Goal: Information Seeking & Learning: Learn about a topic

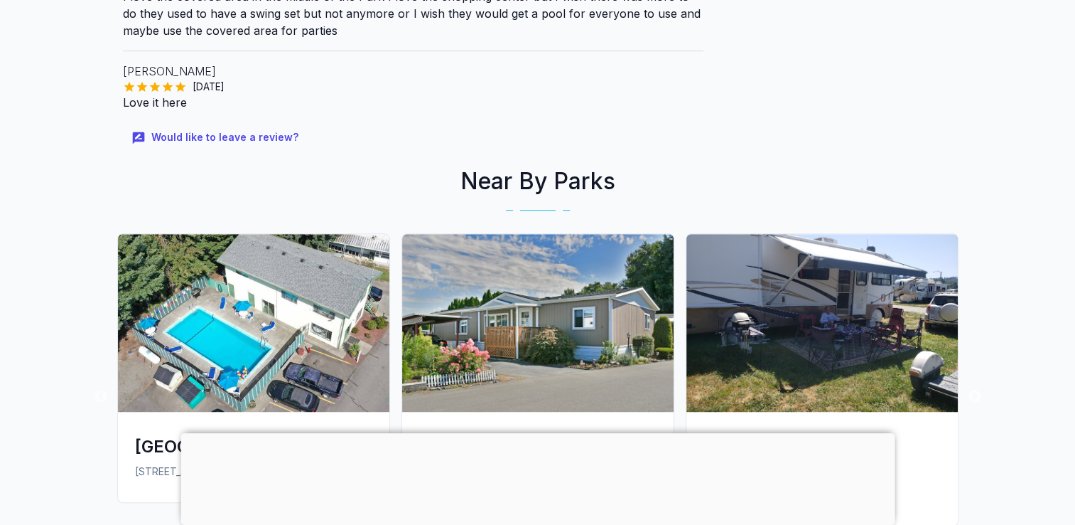
scroll to position [995, 0]
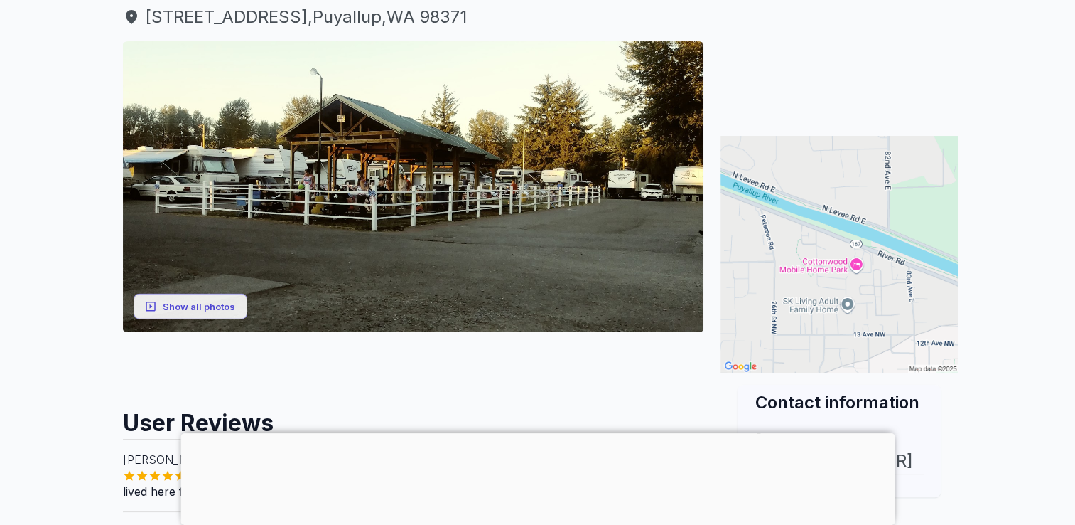
scroll to position [161, 0]
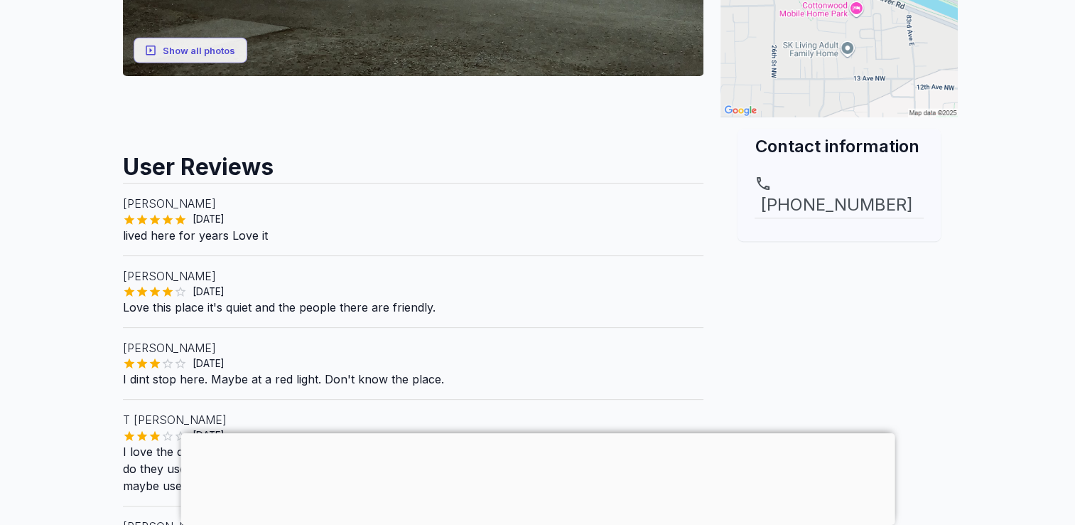
scroll to position [454, 0]
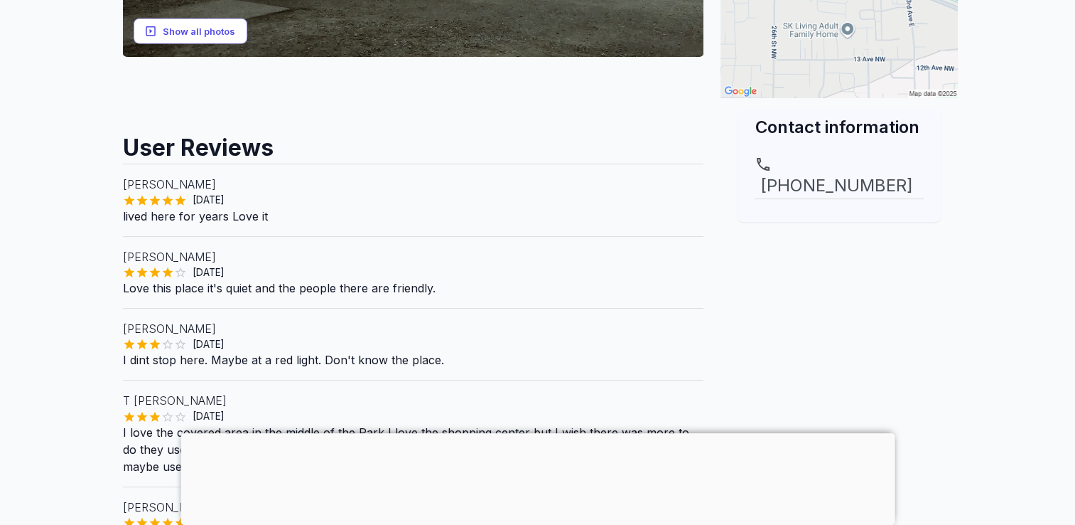
click at [222, 30] on button "Show all photos" at bounding box center [191, 31] width 114 height 26
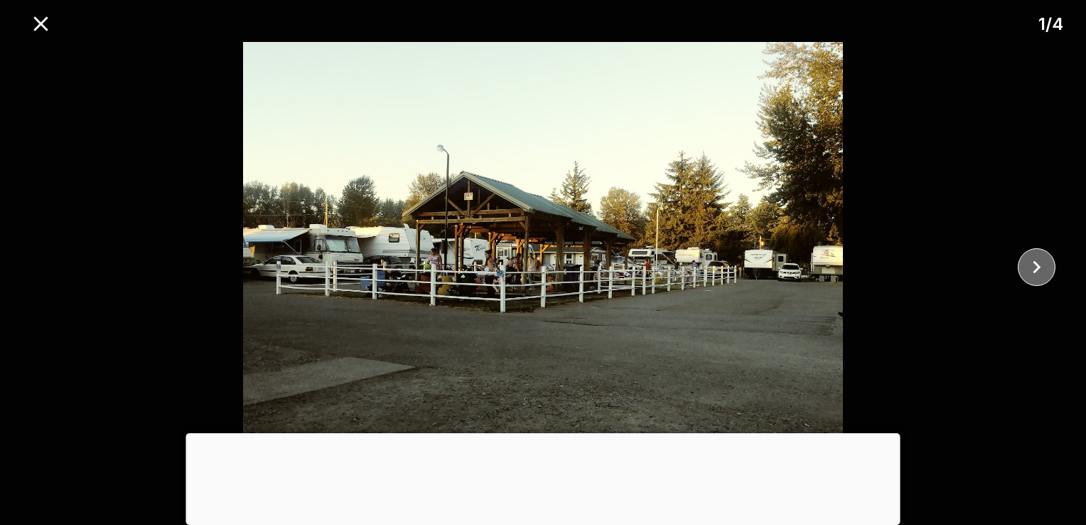
click at [1035, 263] on icon "close" at bounding box center [1037, 267] width 8 height 13
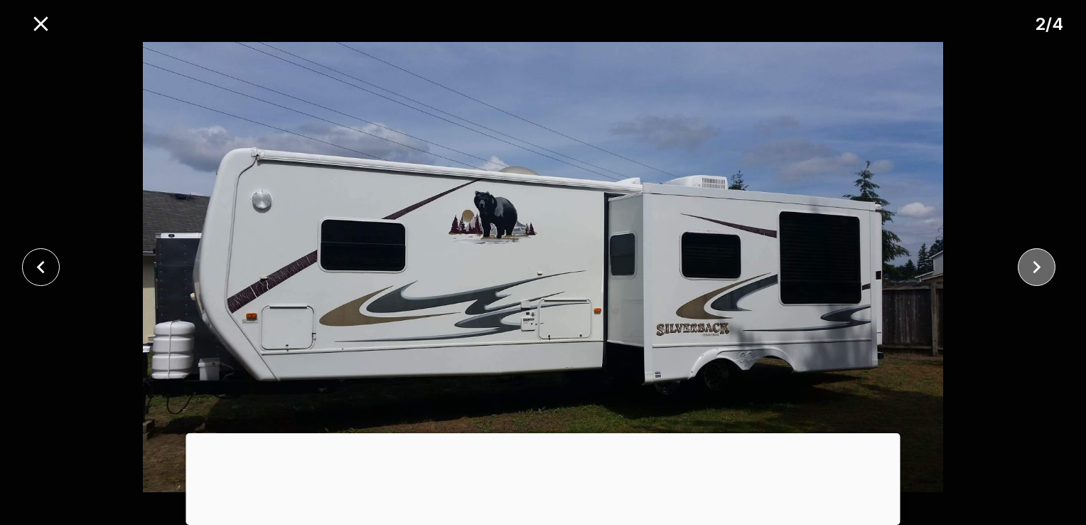
click at [1035, 263] on icon "close" at bounding box center [1037, 267] width 8 height 13
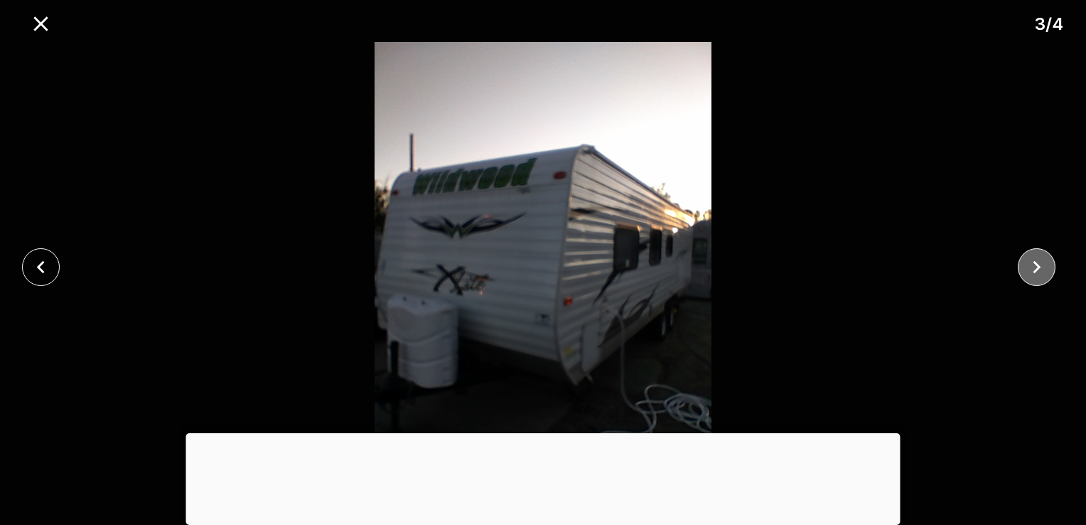
click at [1035, 263] on icon "close" at bounding box center [1037, 267] width 8 height 13
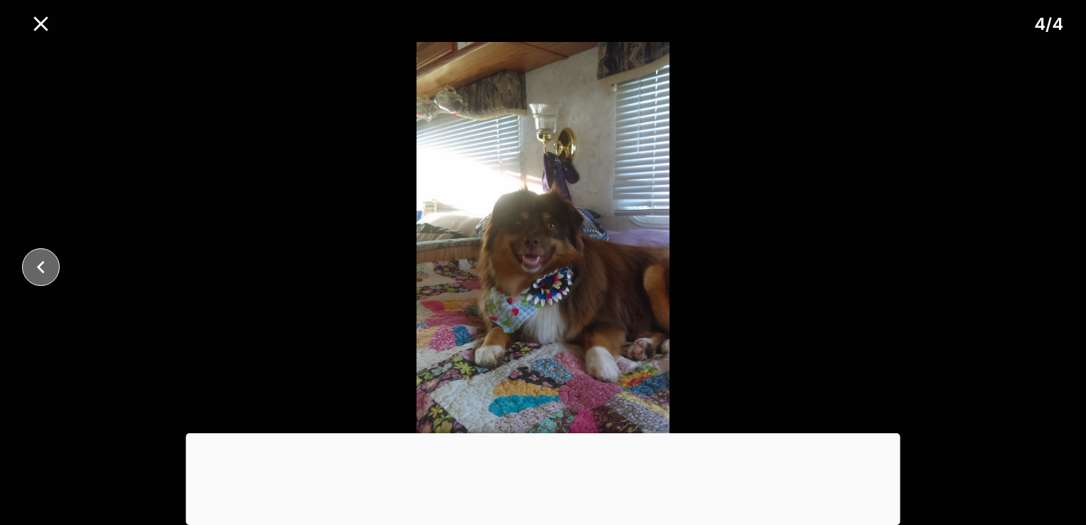
click at [45, 266] on icon "close" at bounding box center [40, 266] width 25 height 25
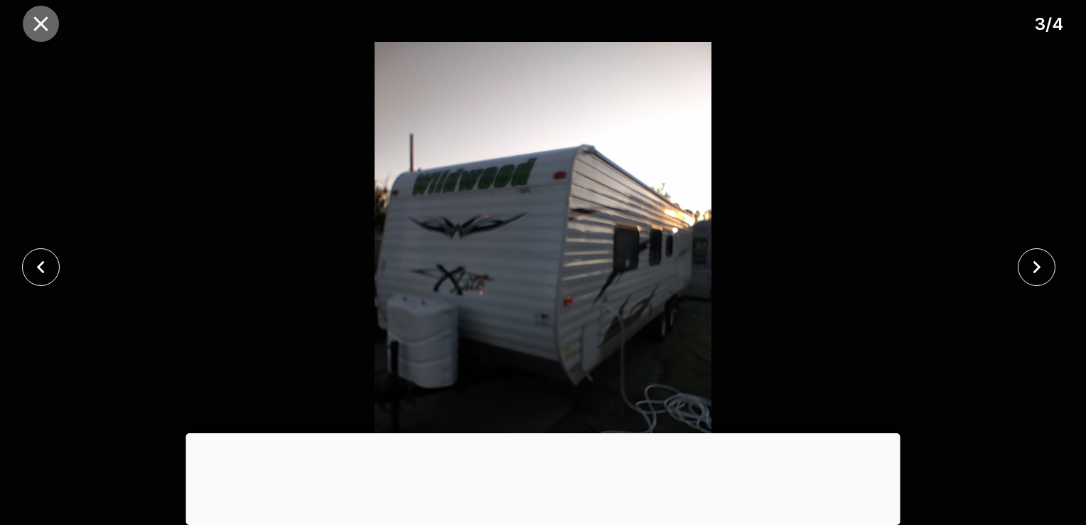
click at [36, 14] on icon "close" at bounding box center [40, 23] width 25 height 25
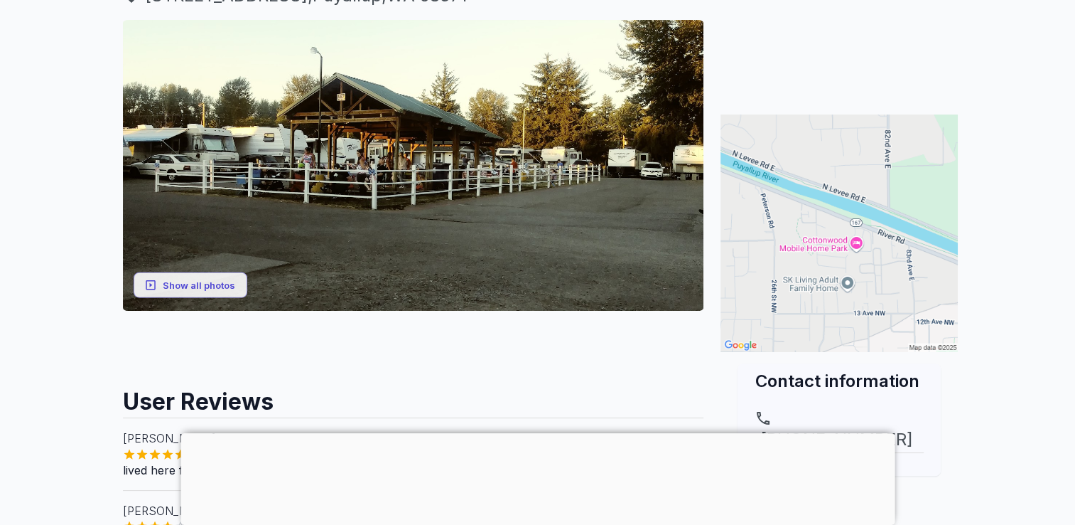
scroll to position [208, 0]
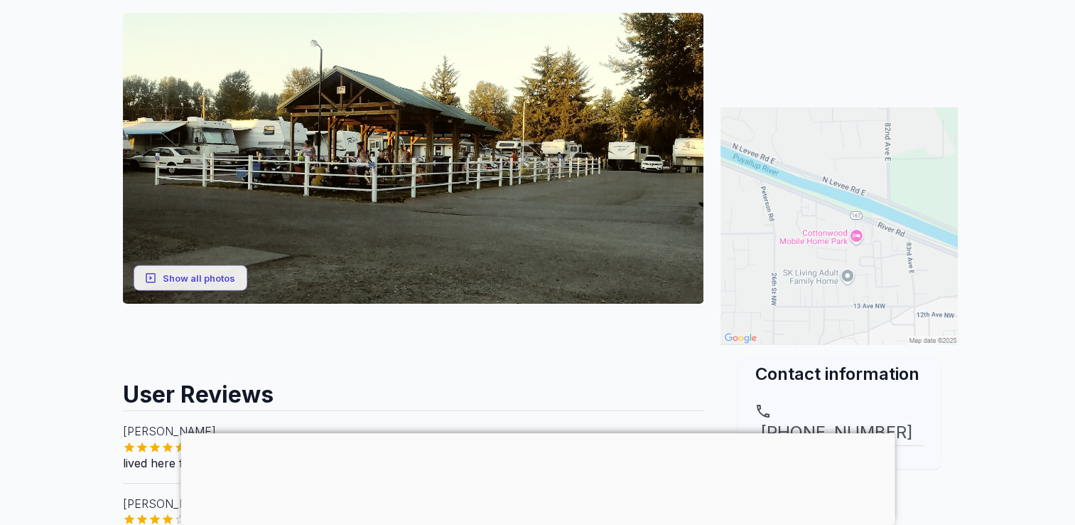
click at [856, 239] on img at bounding box center [839, 225] width 237 height 237
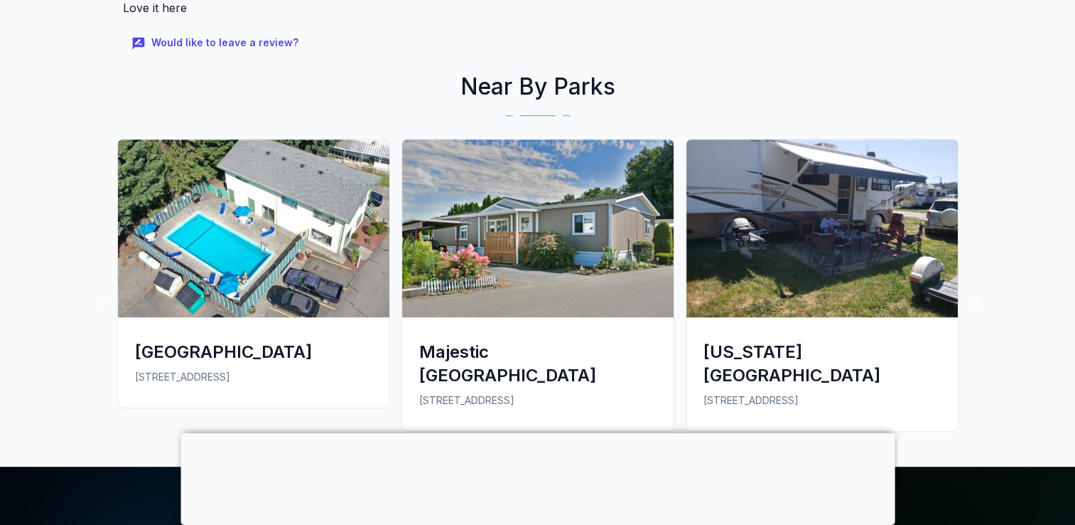
scroll to position [1041, 0]
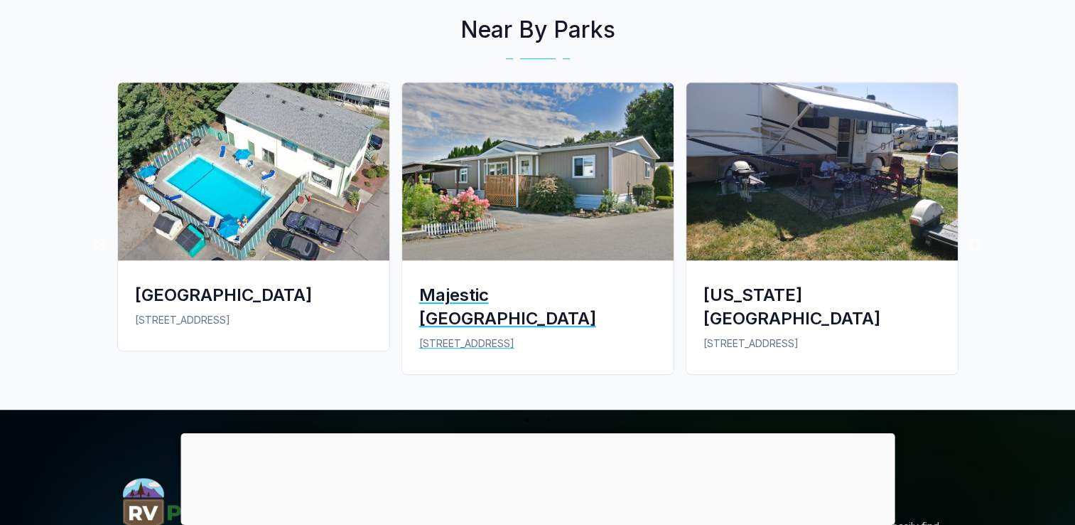
click at [514, 287] on div "Majestic [GEOGRAPHIC_DATA]" at bounding box center [537, 306] width 237 height 47
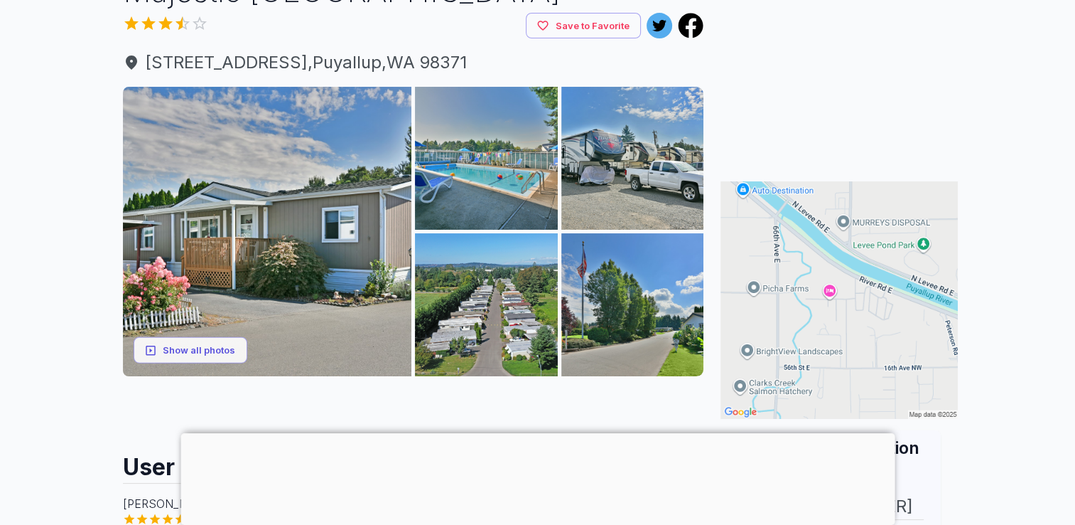
scroll to position [76, 0]
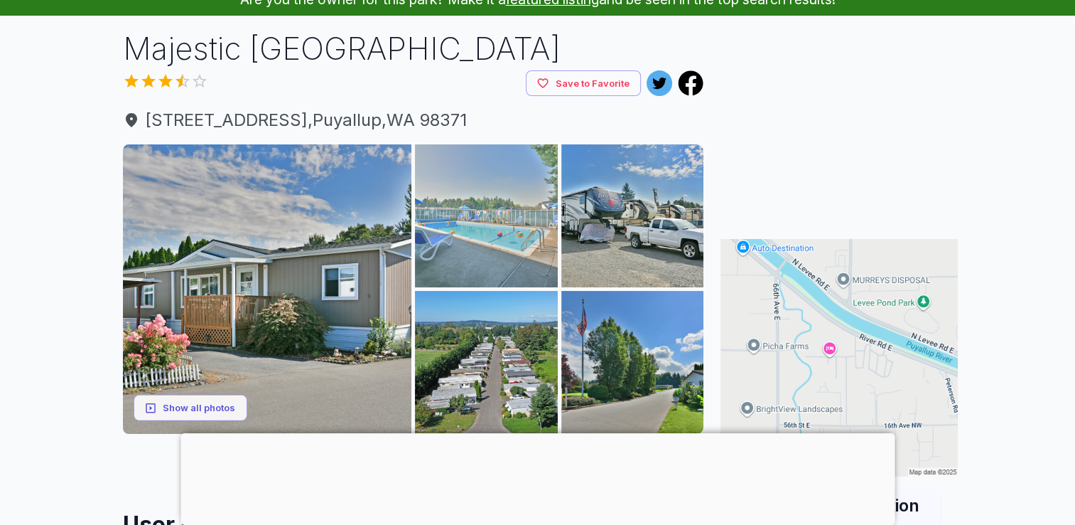
click at [509, 224] on img at bounding box center [486, 215] width 143 height 143
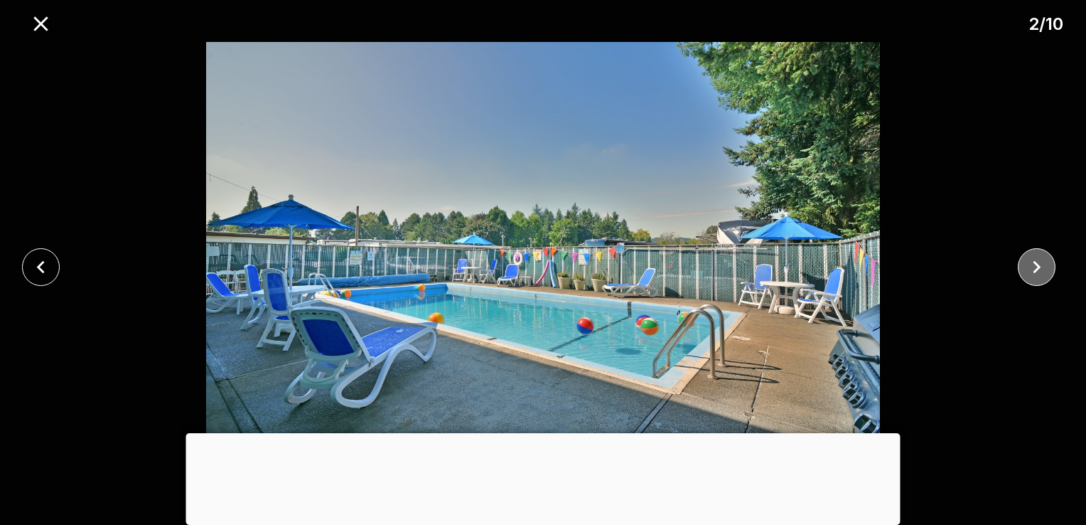
click at [1038, 263] on icon "close" at bounding box center [1036, 266] width 25 height 25
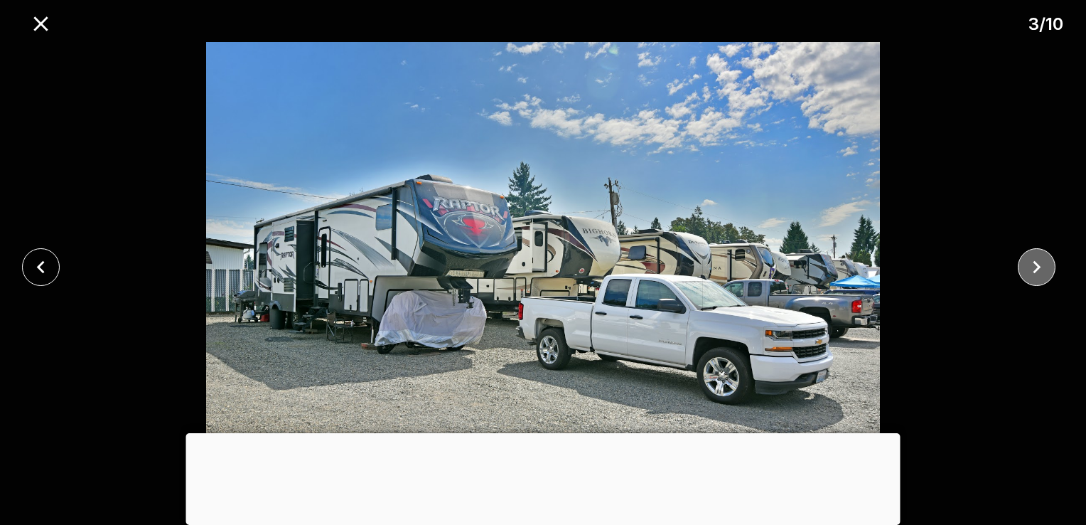
click at [1038, 263] on icon "close" at bounding box center [1036, 266] width 25 height 25
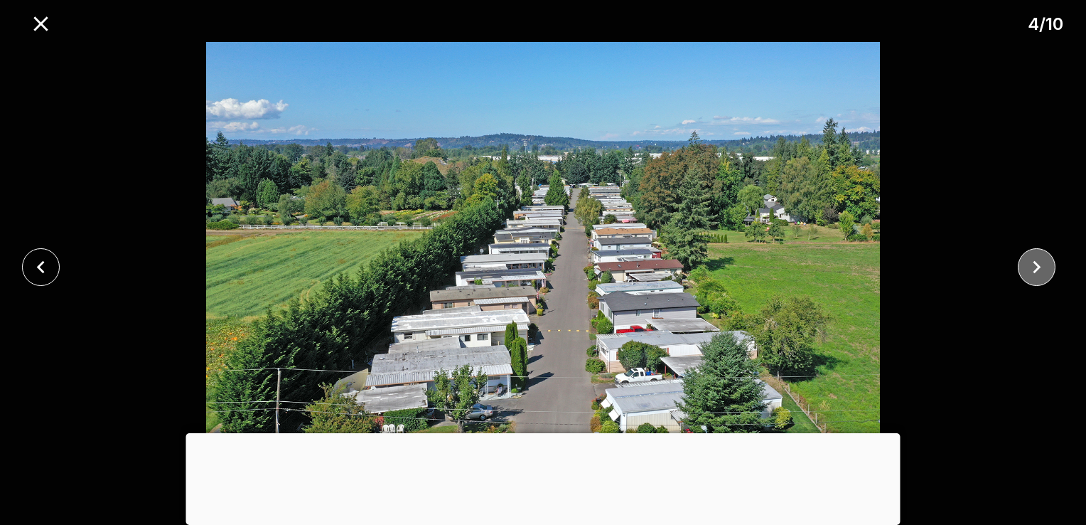
click at [1038, 263] on icon "close" at bounding box center [1036, 266] width 25 height 25
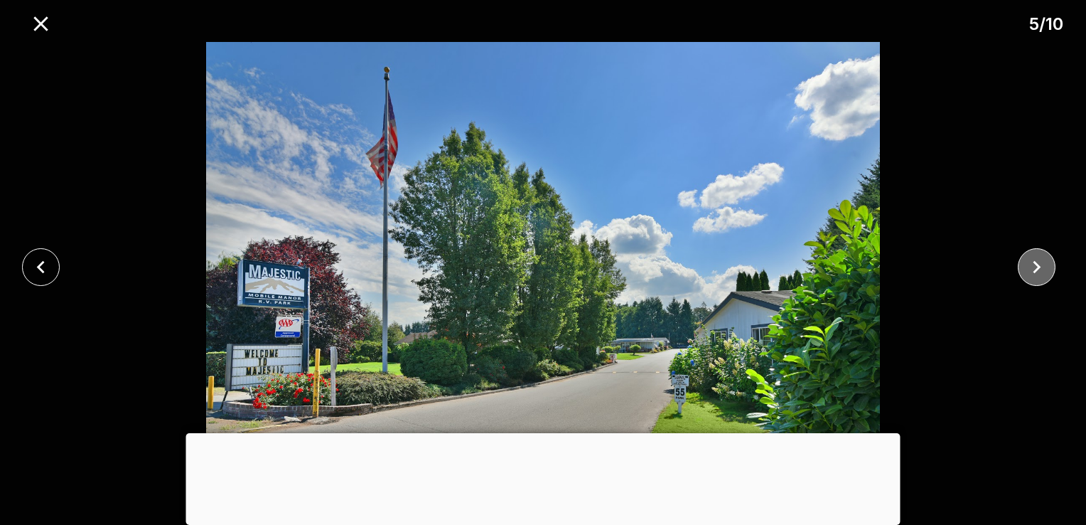
click at [1038, 263] on icon "close" at bounding box center [1036, 266] width 25 height 25
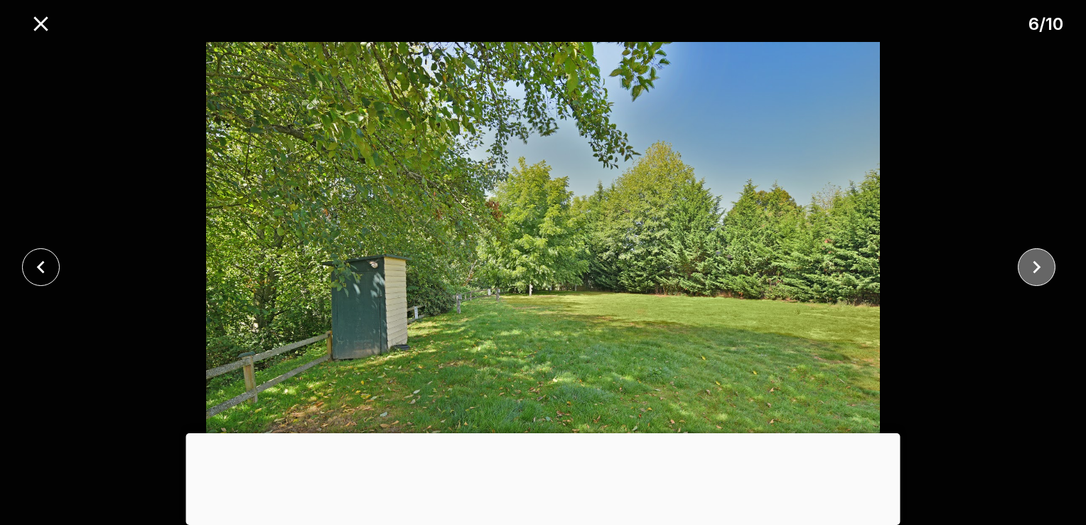
click at [1038, 263] on icon "close" at bounding box center [1036, 266] width 25 height 25
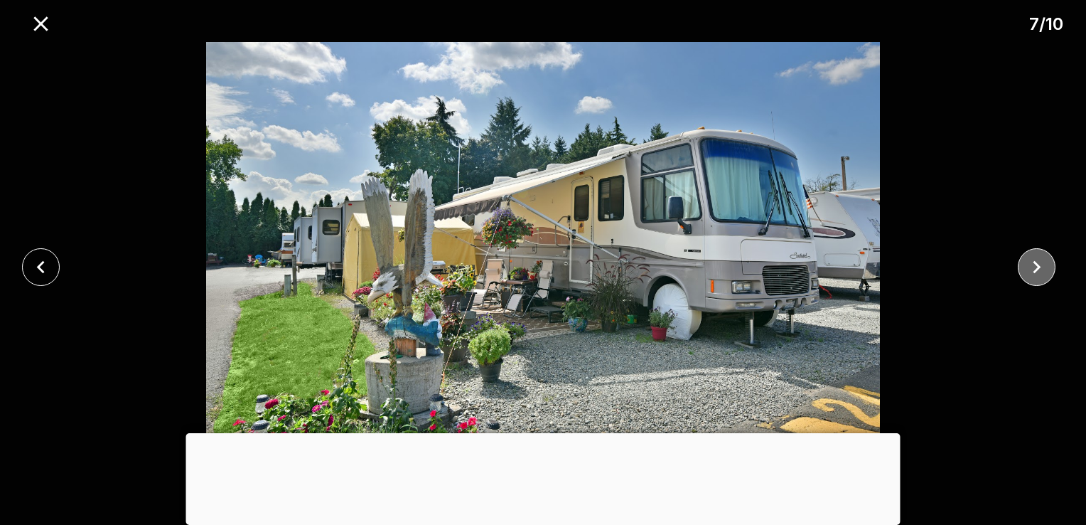
click at [1038, 263] on icon "close" at bounding box center [1036, 266] width 25 height 25
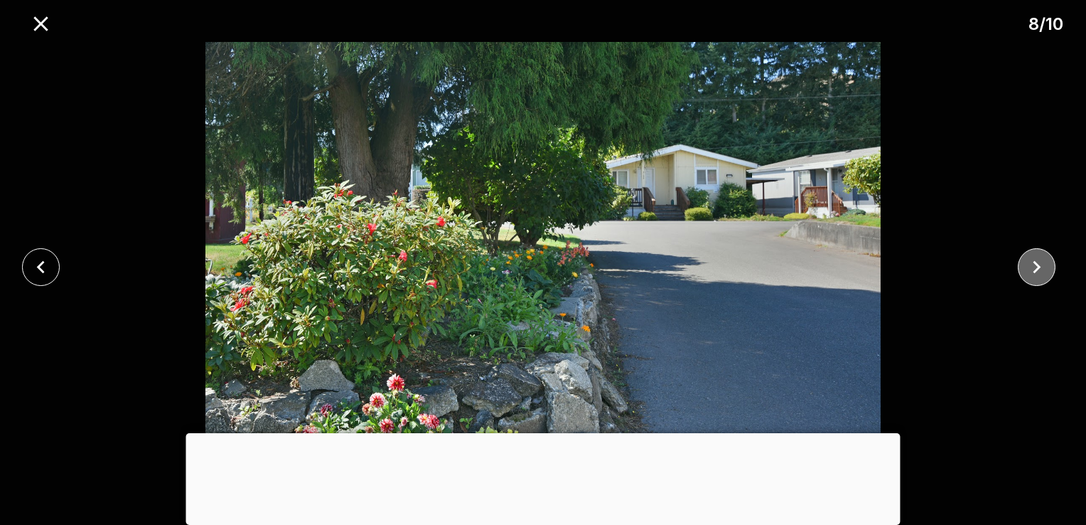
click at [1038, 263] on icon "close" at bounding box center [1036, 266] width 25 height 25
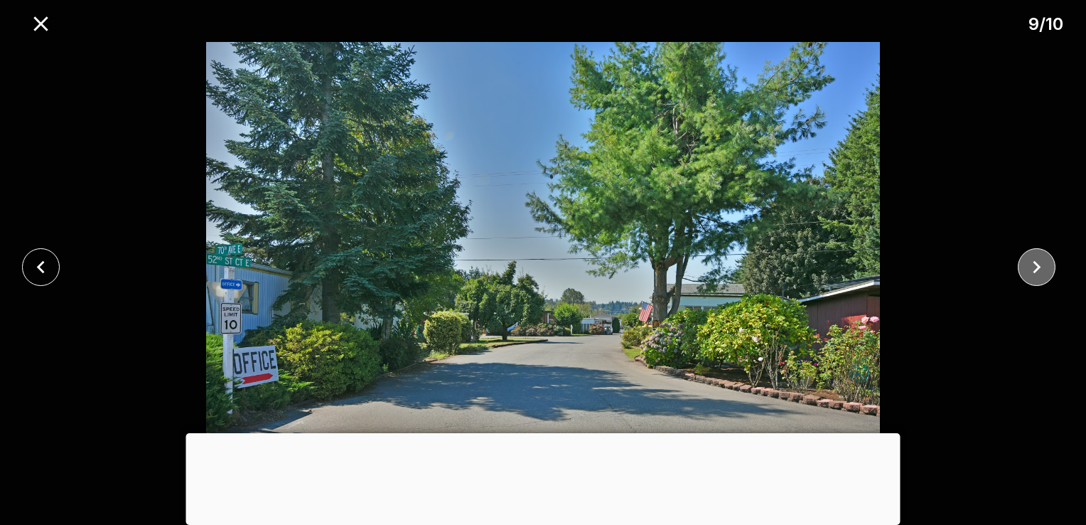
click at [1038, 263] on icon "close" at bounding box center [1036, 266] width 25 height 25
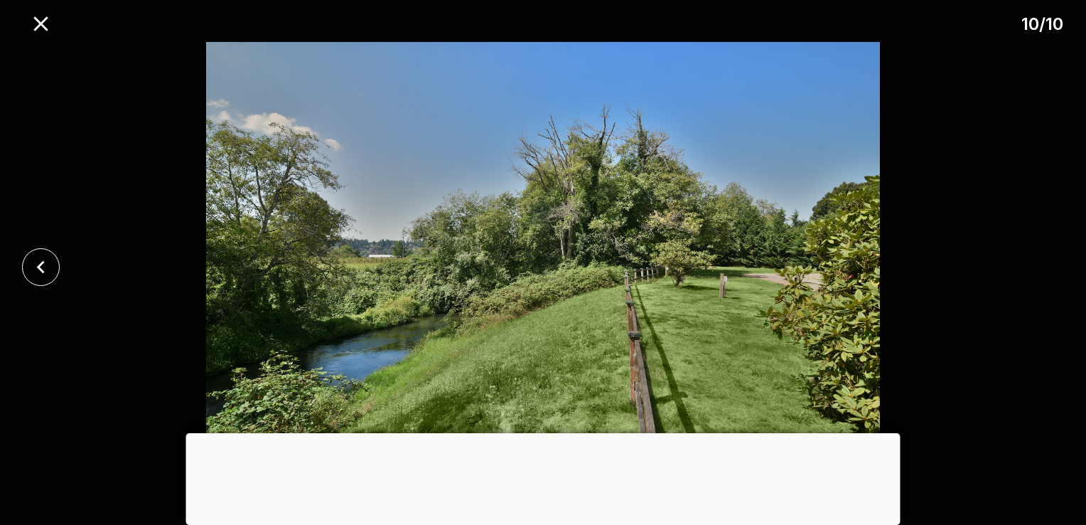
click at [1038, 263] on div at bounding box center [543, 267] width 1086 height 450
click at [41, 264] on icon "close" at bounding box center [41, 267] width 8 height 13
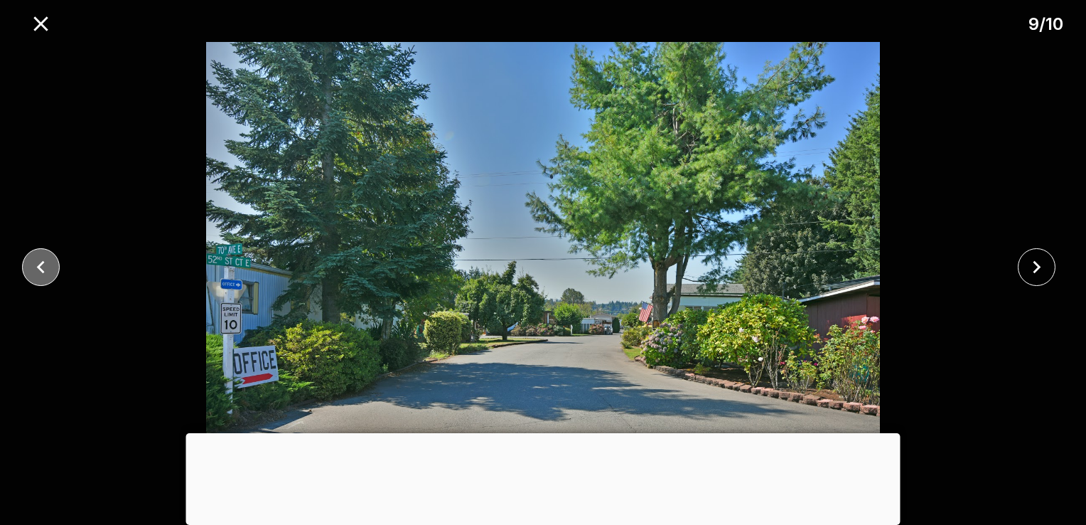
click at [41, 264] on icon "close" at bounding box center [41, 267] width 8 height 13
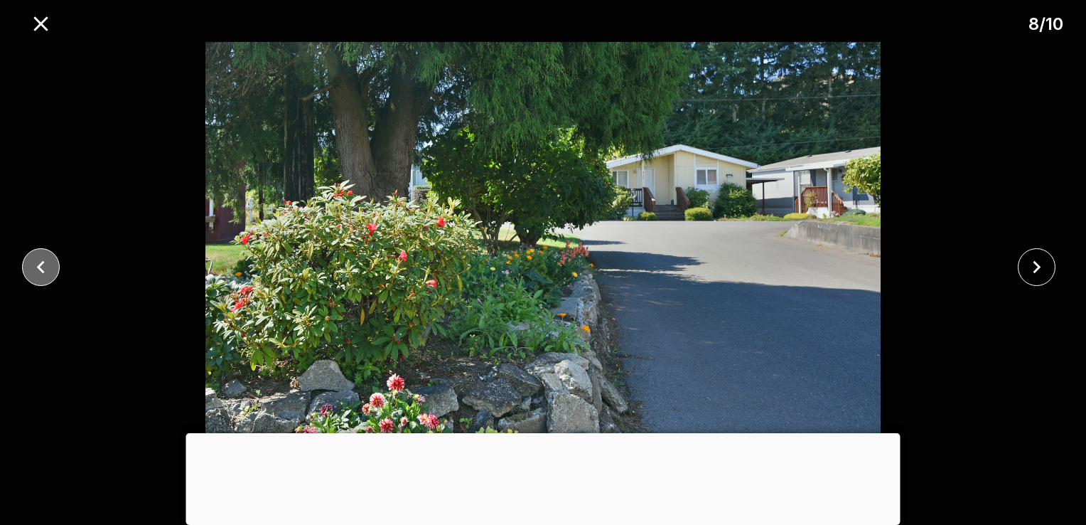
click at [41, 264] on icon "close" at bounding box center [41, 267] width 8 height 13
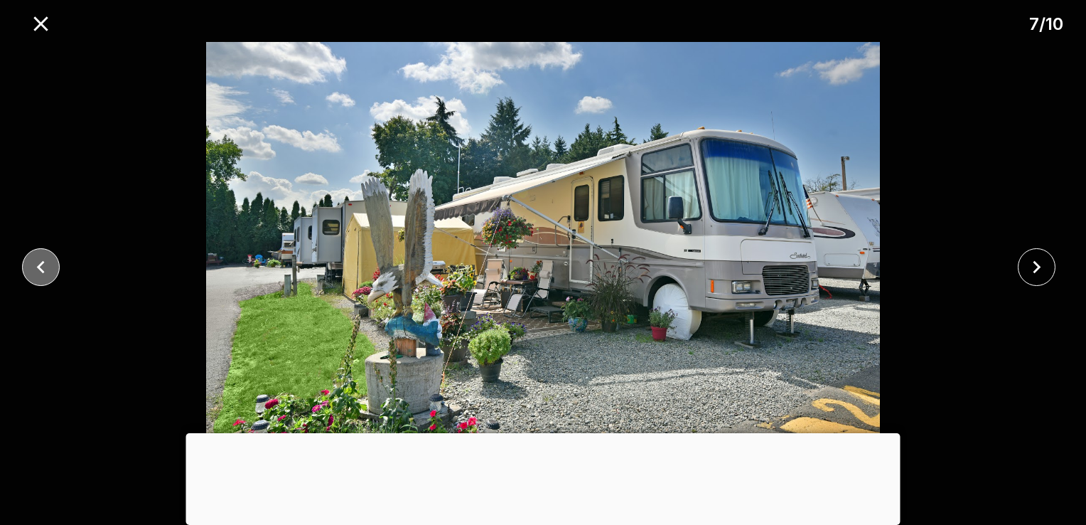
click at [41, 264] on icon "close" at bounding box center [41, 267] width 8 height 13
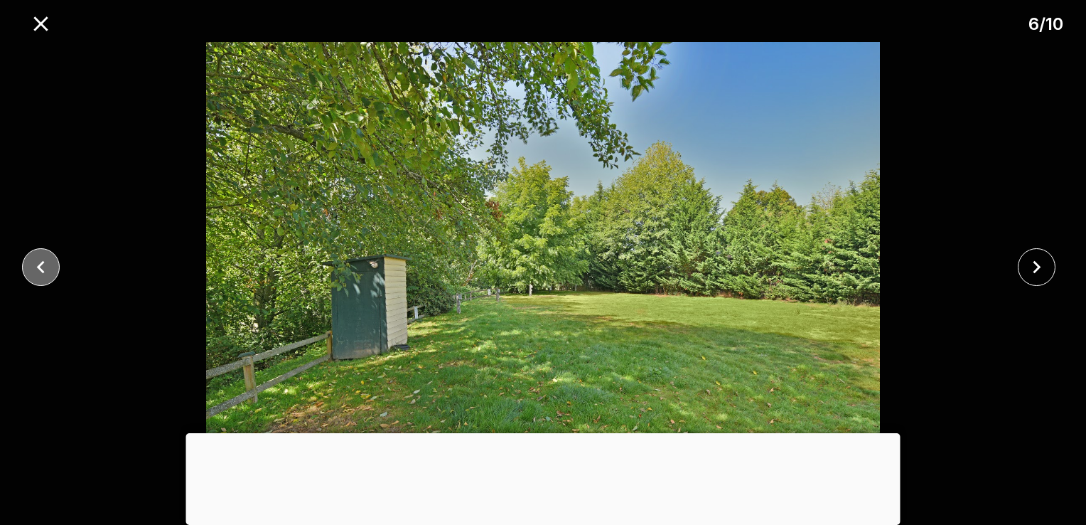
click at [41, 264] on icon "close" at bounding box center [41, 267] width 8 height 13
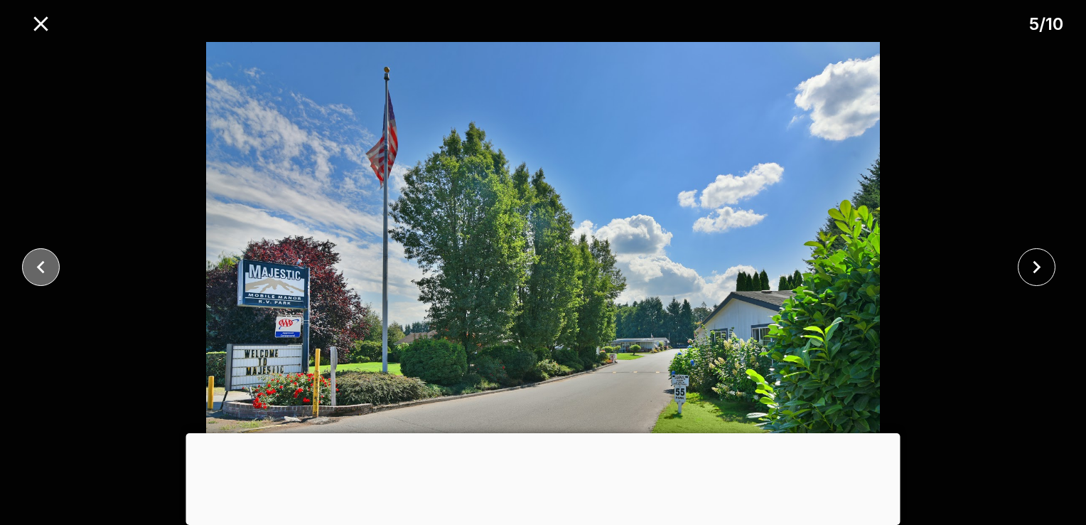
click at [41, 264] on icon "close" at bounding box center [41, 267] width 8 height 13
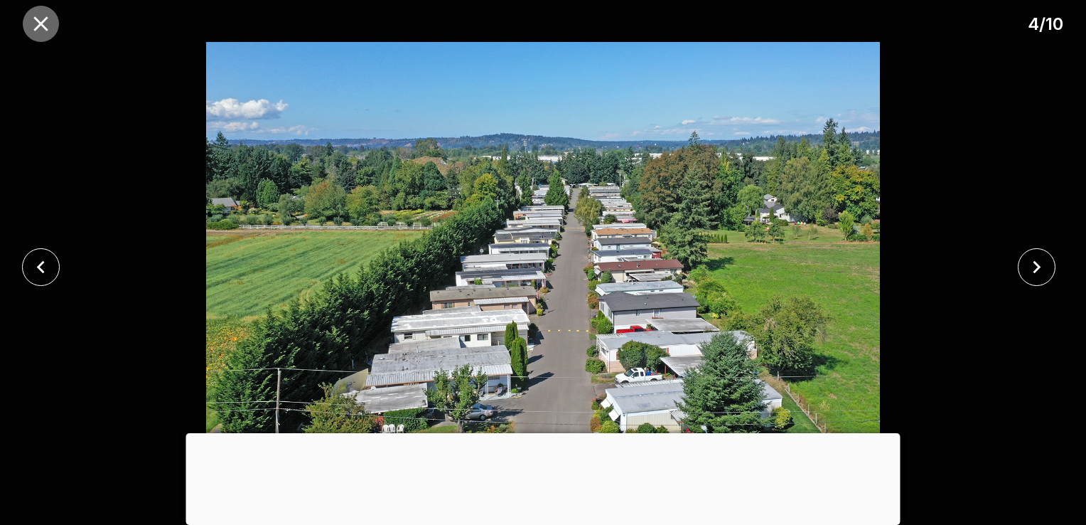
click at [37, 13] on icon "close" at bounding box center [40, 23] width 25 height 25
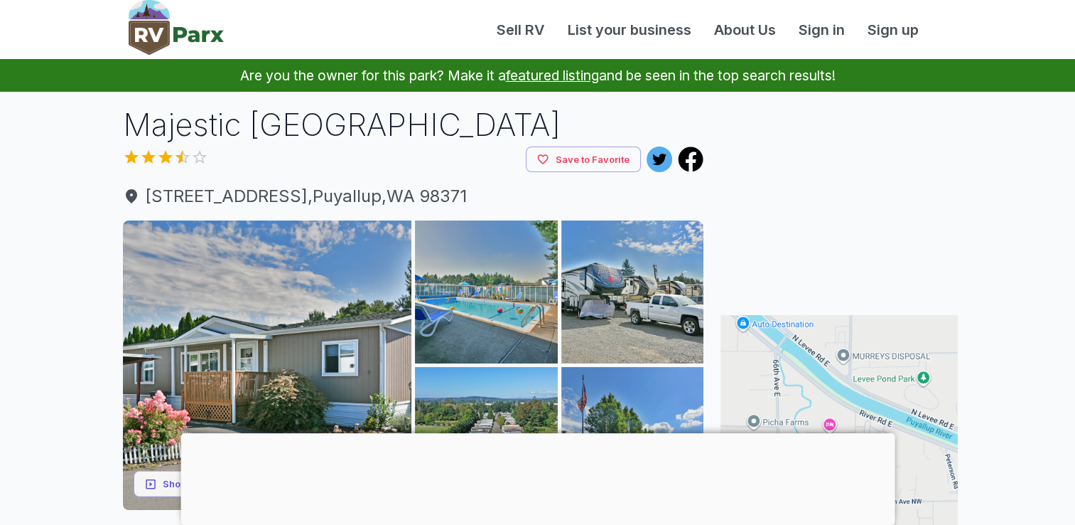
scroll to position [0, 0]
